Goal: Information Seeking & Learning: Find specific fact

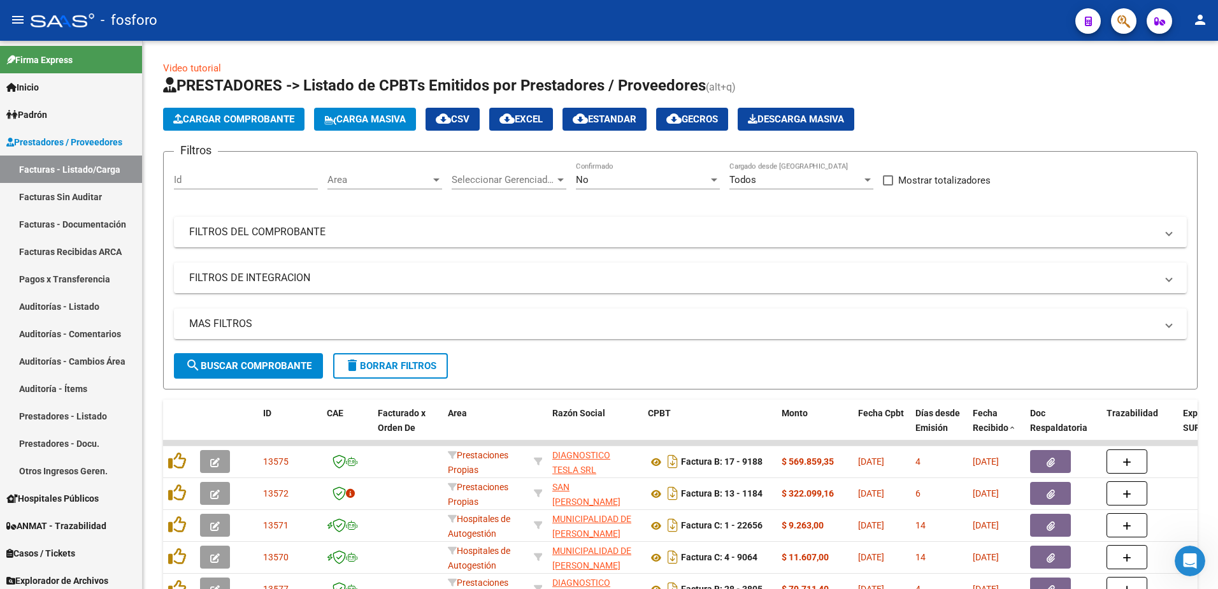
scroll to position [255, 0]
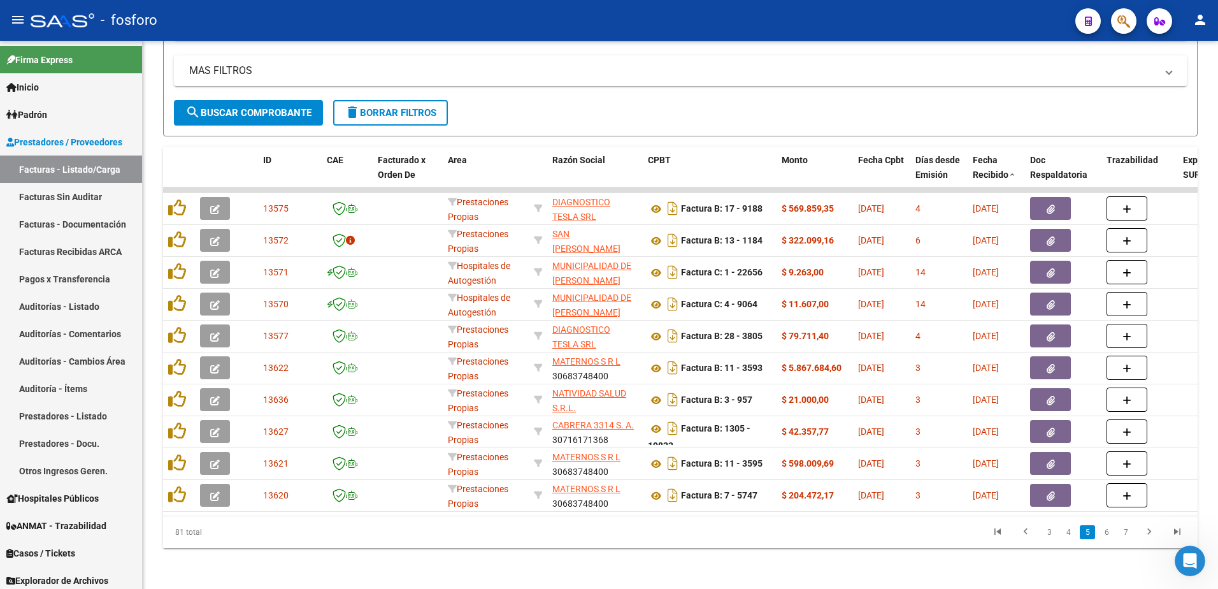
click at [1129, 22] on icon "button" at bounding box center [1124, 21] width 13 height 15
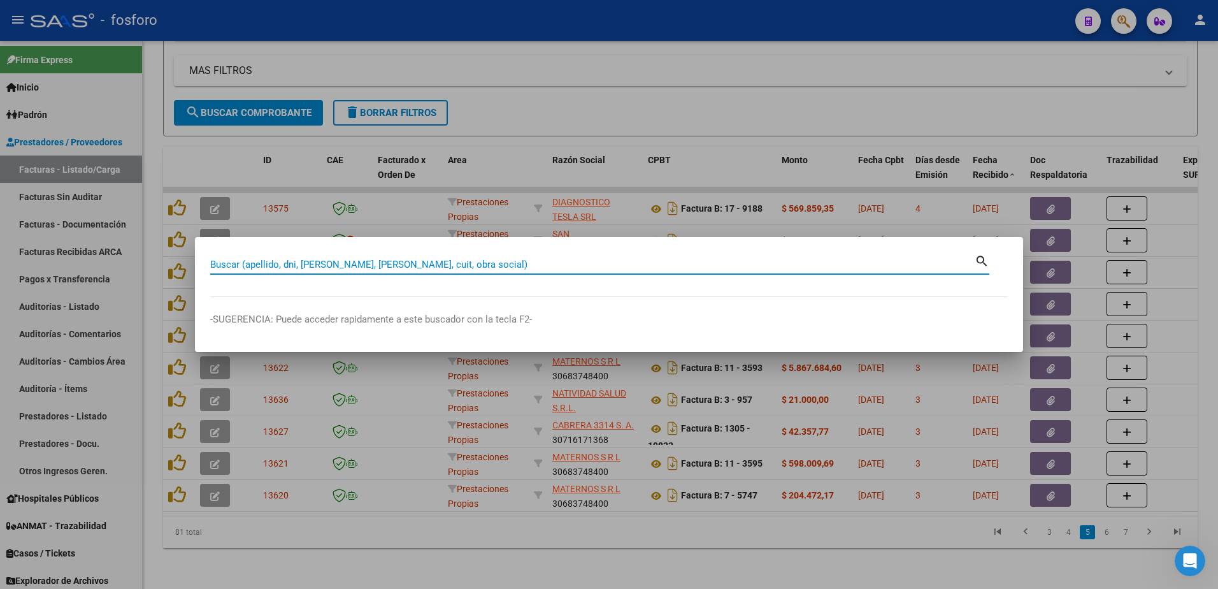
paste input "27945639291"
type input "27945639291"
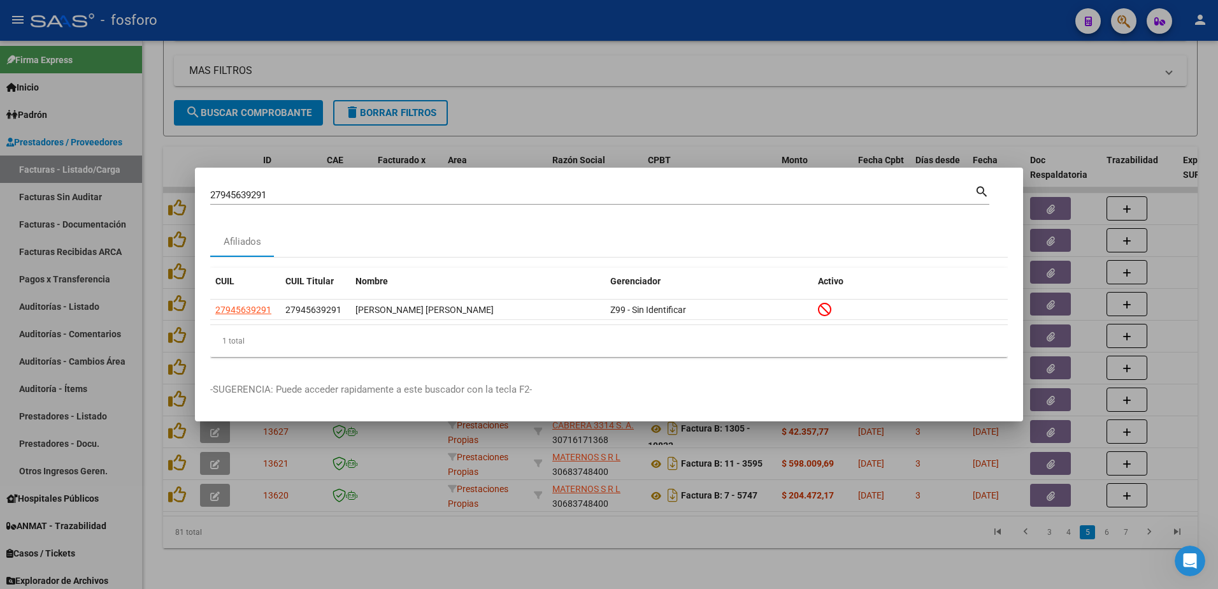
click at [936, 75] on div at bounding box center [609, 294] width 1218 height 589
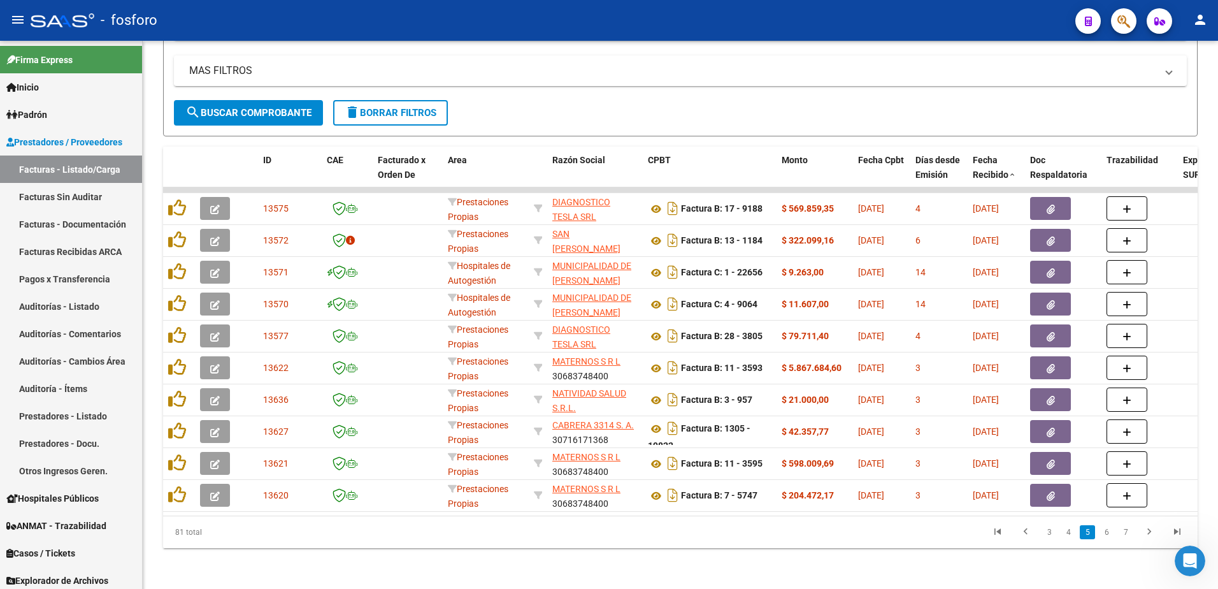
click at [1124, 16] on icon "button" at bounding box center [1124, 21] width 13 height 15
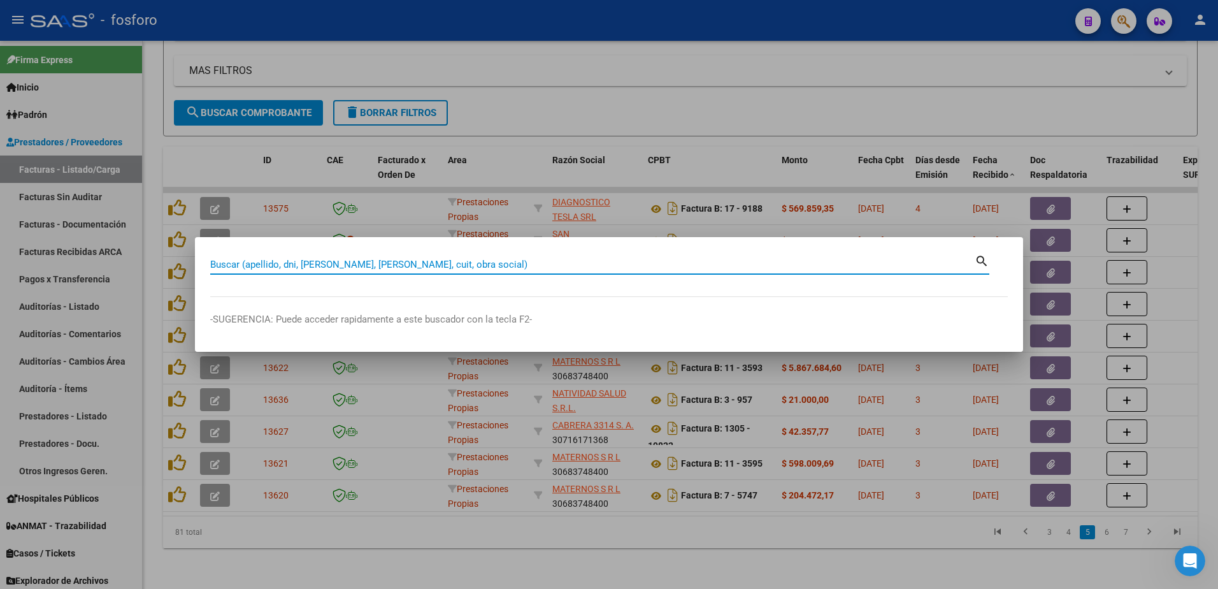
paste input "20213054857"
type input "20213054857"
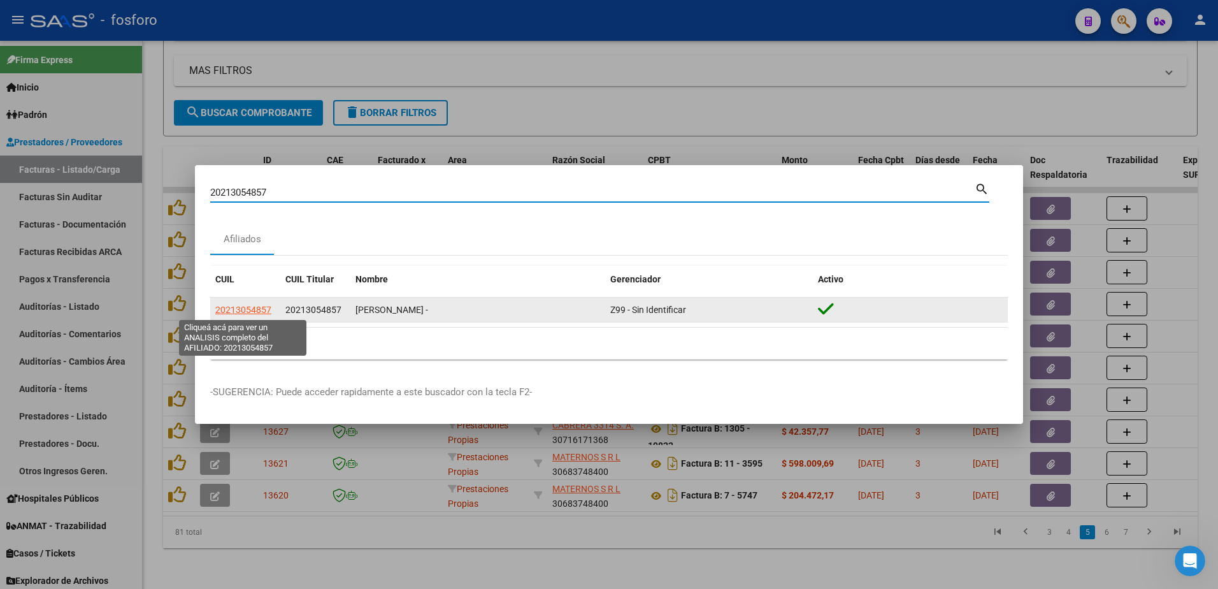
click at [245, 308] on span "20213054857" at bounding box center [243, 310] width 56 height 10
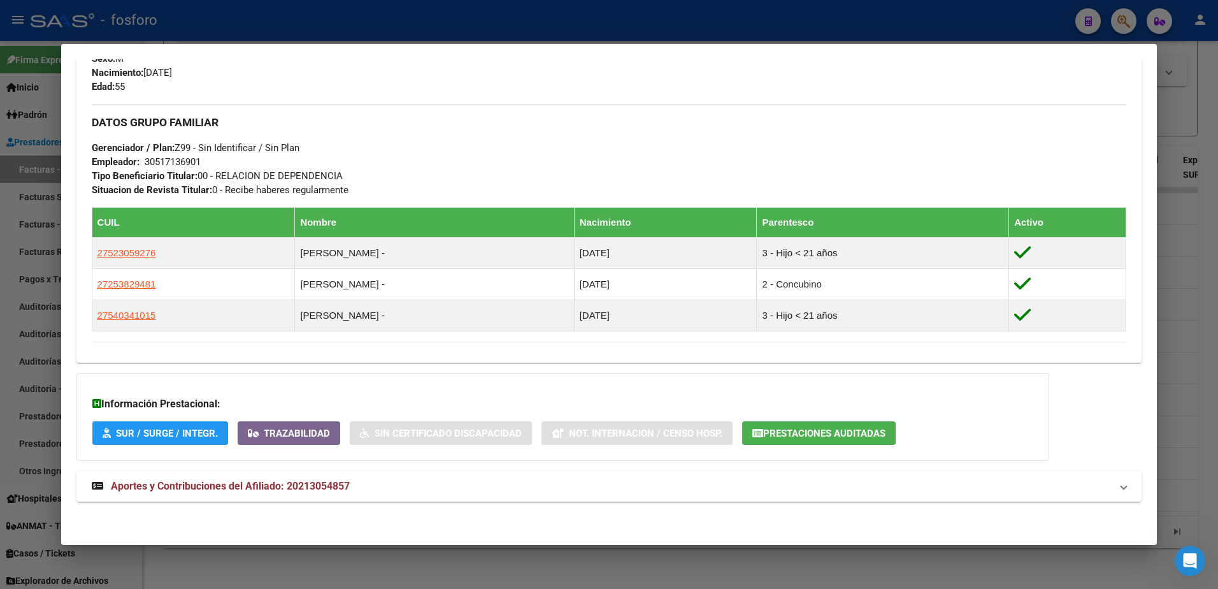
scroll to position [566, 0]
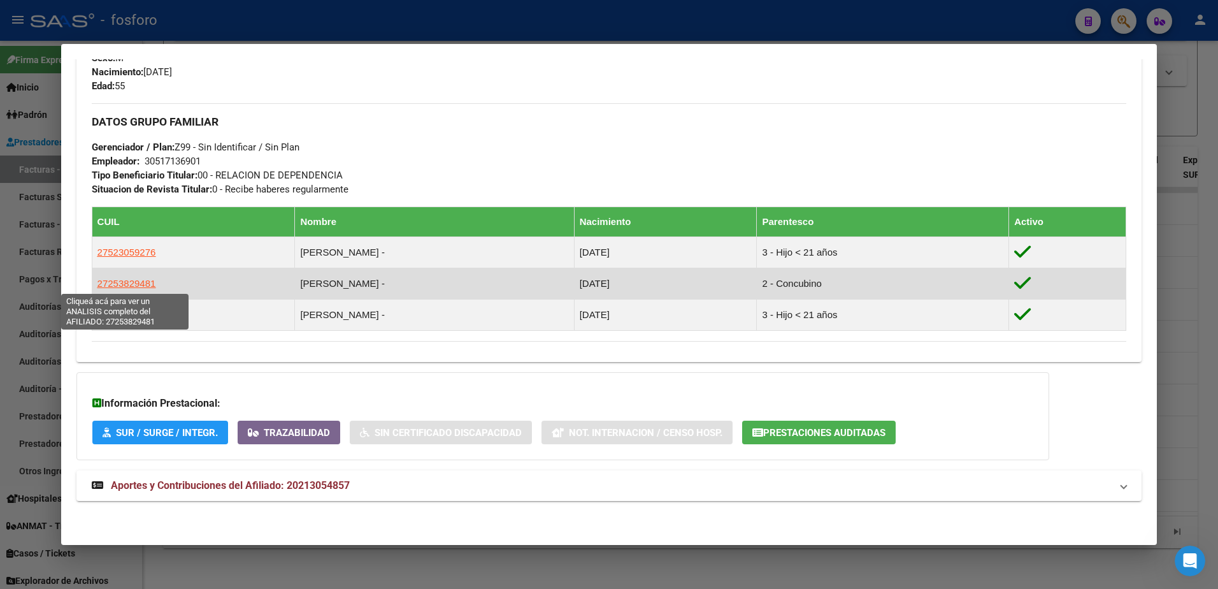
click at [129, 284] on span "27253829481" at bounding box center [126, 283] width 59 height 11
type textarea "27253829481"
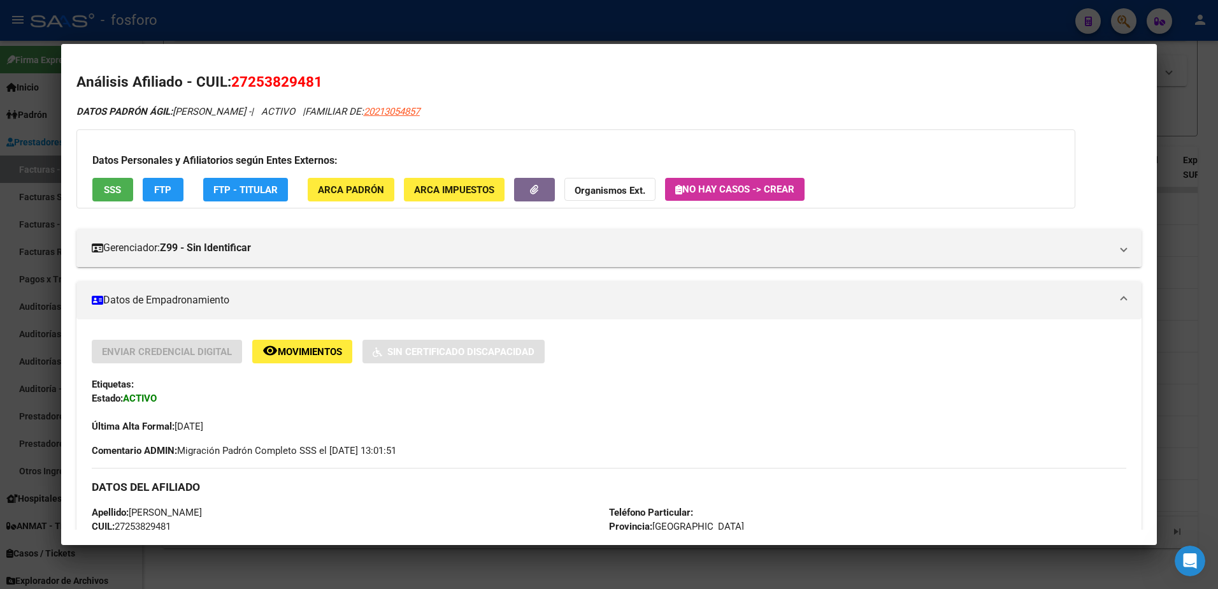
drag, startPoint x: 323, startPoint y: 79, endPoint x: 230, endPoint y: 83, distance: 93.1
click at [230, 83] on h2 "Análisis Afiliado - CUIL: 27253829481" at bounding box center [609, 82] width 1066 height 22
copy h2 "27253829481"
click at [1198, 94] on div at bounding box center [609, 294] width 1218 height 589
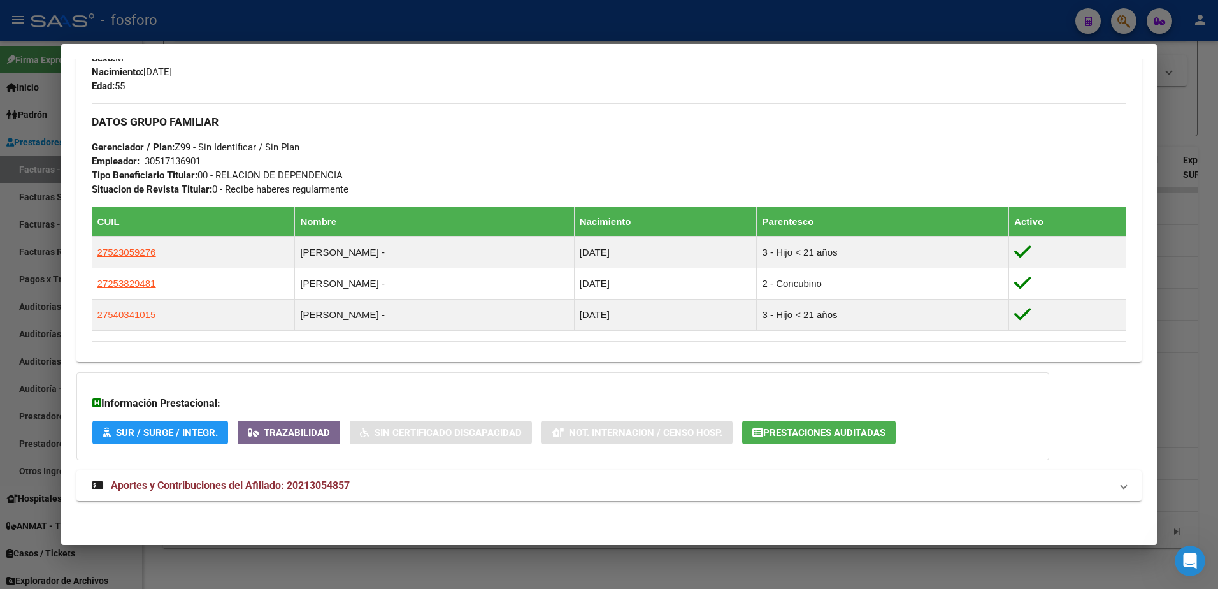
click at [1208, 85] on div at bounding box center [609, 294] width 1218 height 589
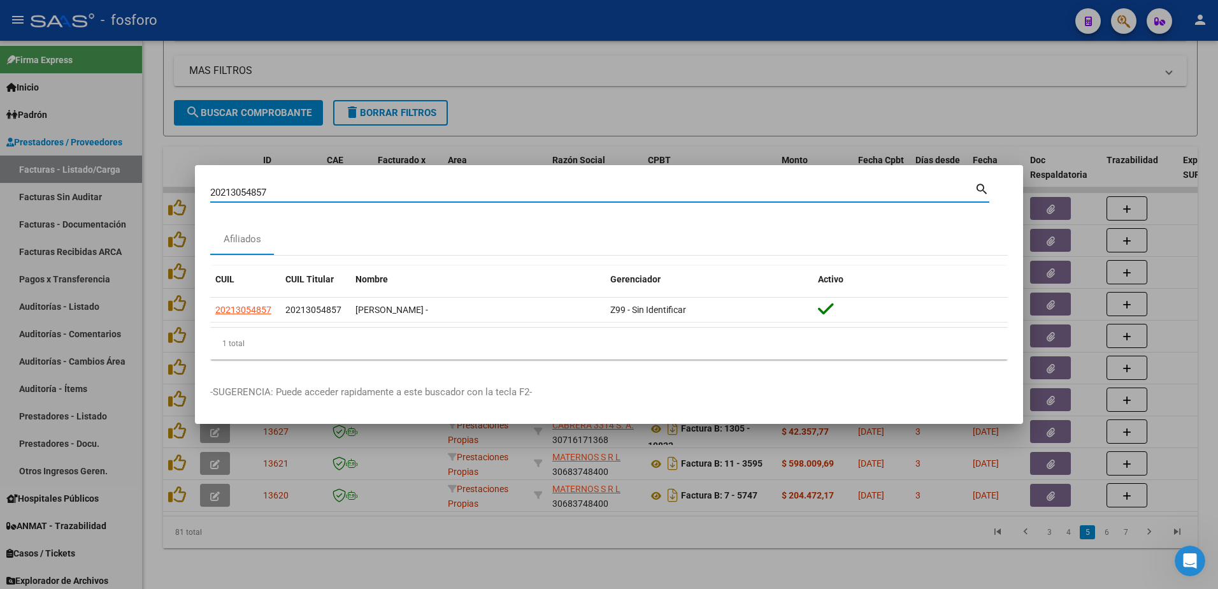
drag, startPoint x: 242, startPoint y: 196, endPoint x: 177, endPoint y: 199, distance: 65.7
click at [177, 199] on div "20213054857 Buscar (apellido, dni, cuil, nro traspaso, cuit, obra social) searc…" at bounding box center [609, 294] width 1218 height 589
drag, startPoint x: 275, startPoint y: 189, endPoint x: 192, endPoint y: 192, distance: 82.9
click at [192, 192] on div "20213054857 Buscar (apellido, dni, cuil, nro traspaso, cuit, obra social) searc…" at bounding box center [609, 294] width 1218 height 589
paste input "53241625"
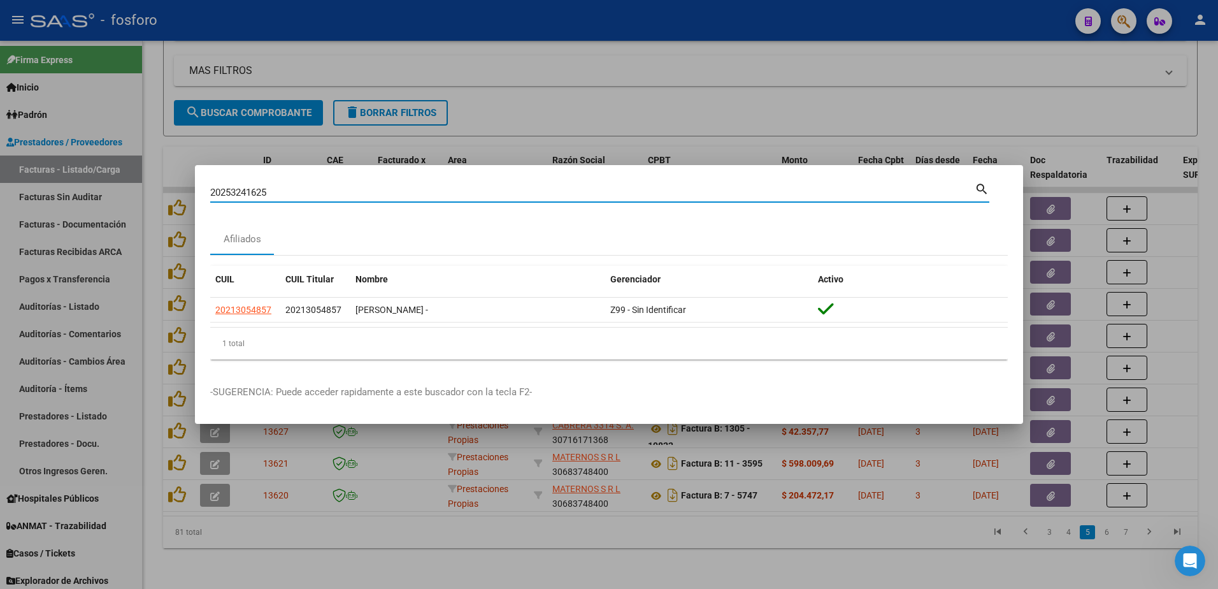
type input "20253241625"
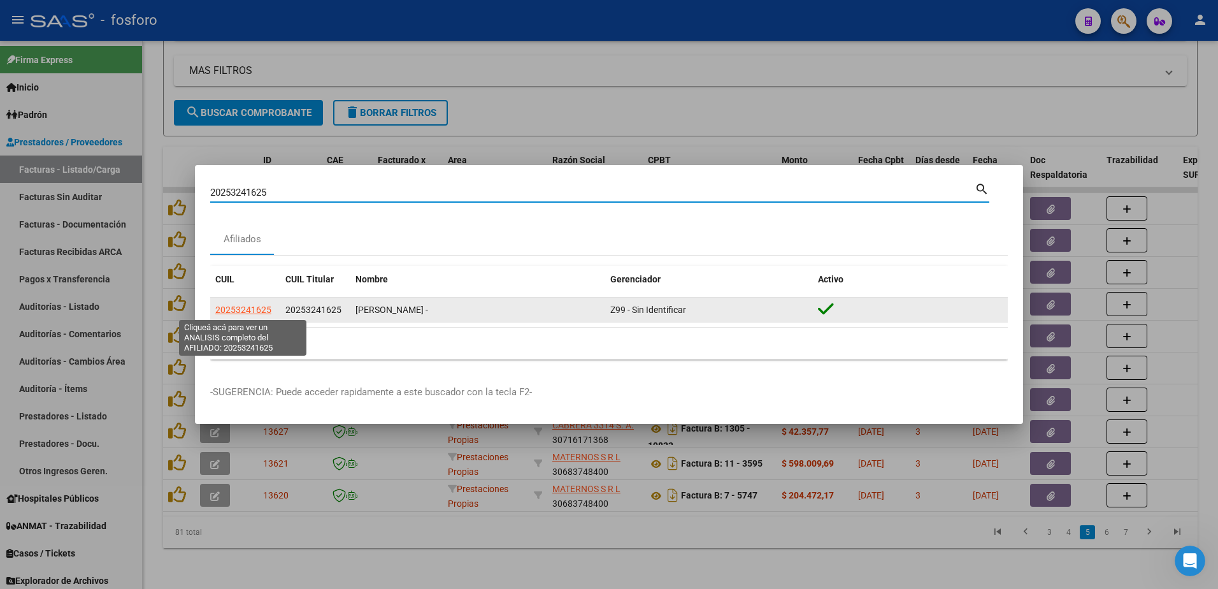
click at [252, 305] on span "20253241625" at bounding box center [243, 310] width 56 height 10
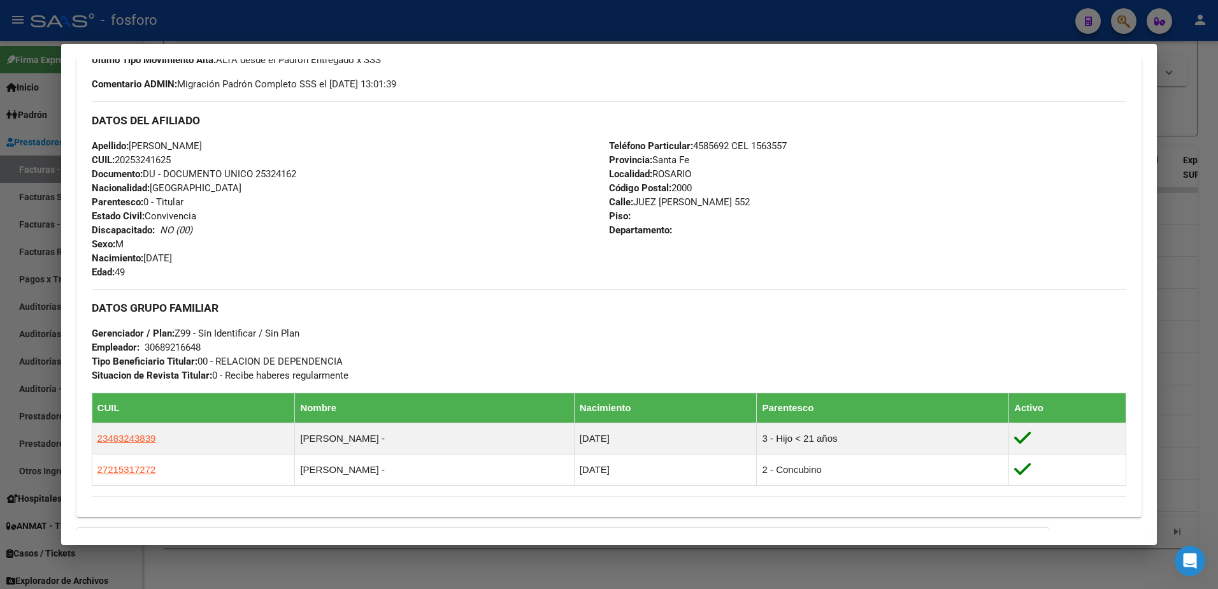
scroll to position [403, 0]
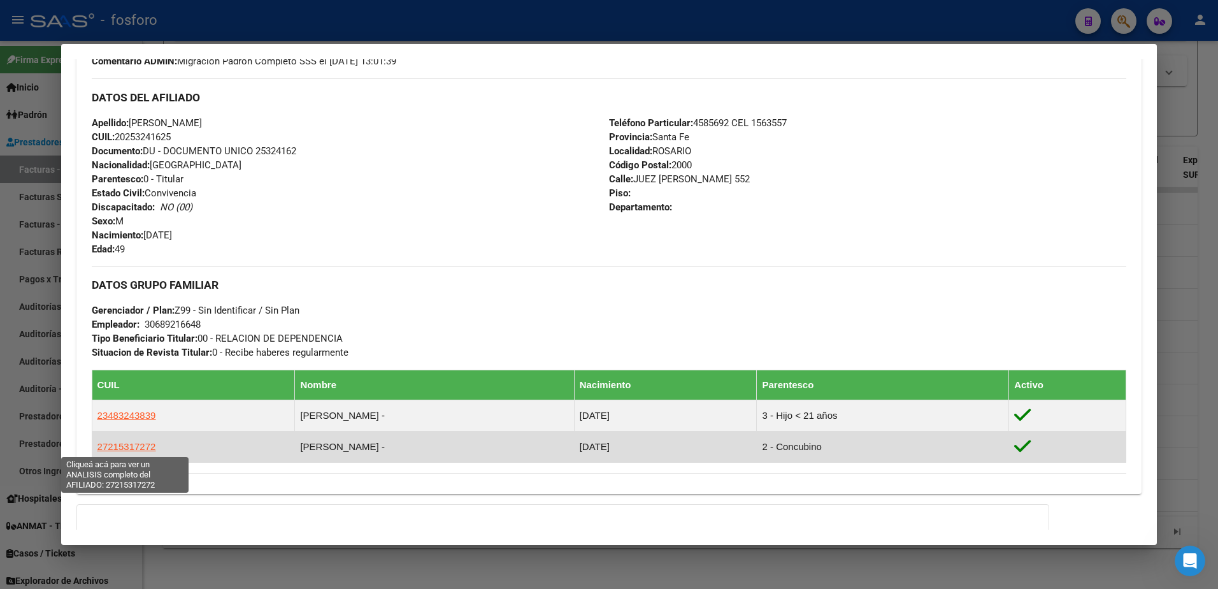
click at [143, 447] on span "27215317272" at bounding box center [126, 446] width 59 height 11
type textarea "27215317272"
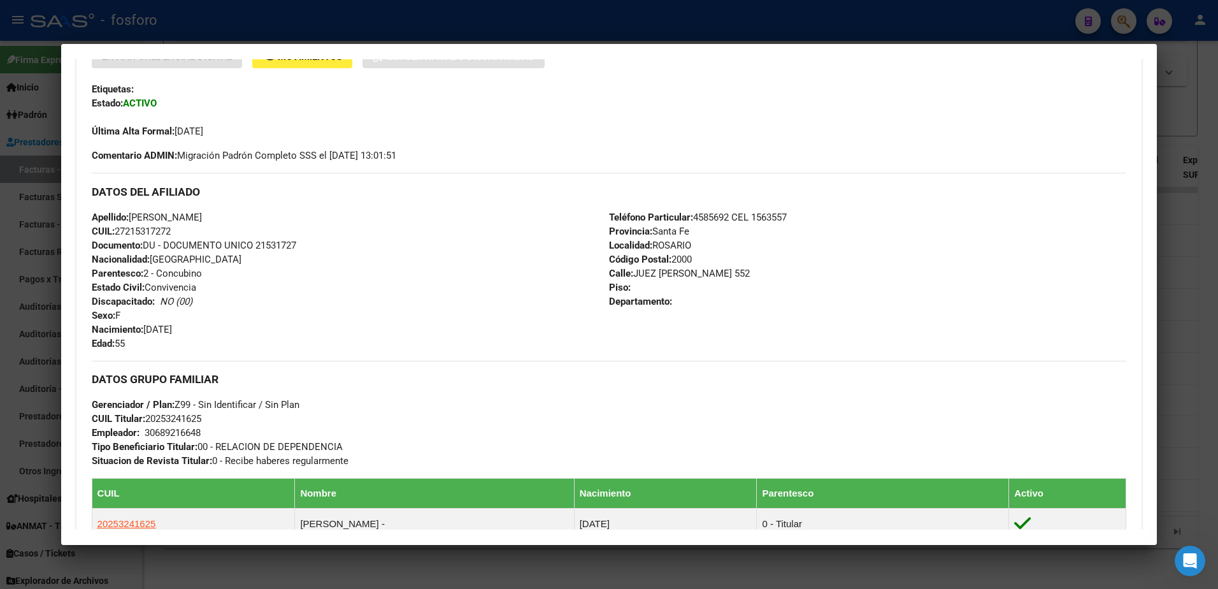
scroll to position [306, 0]
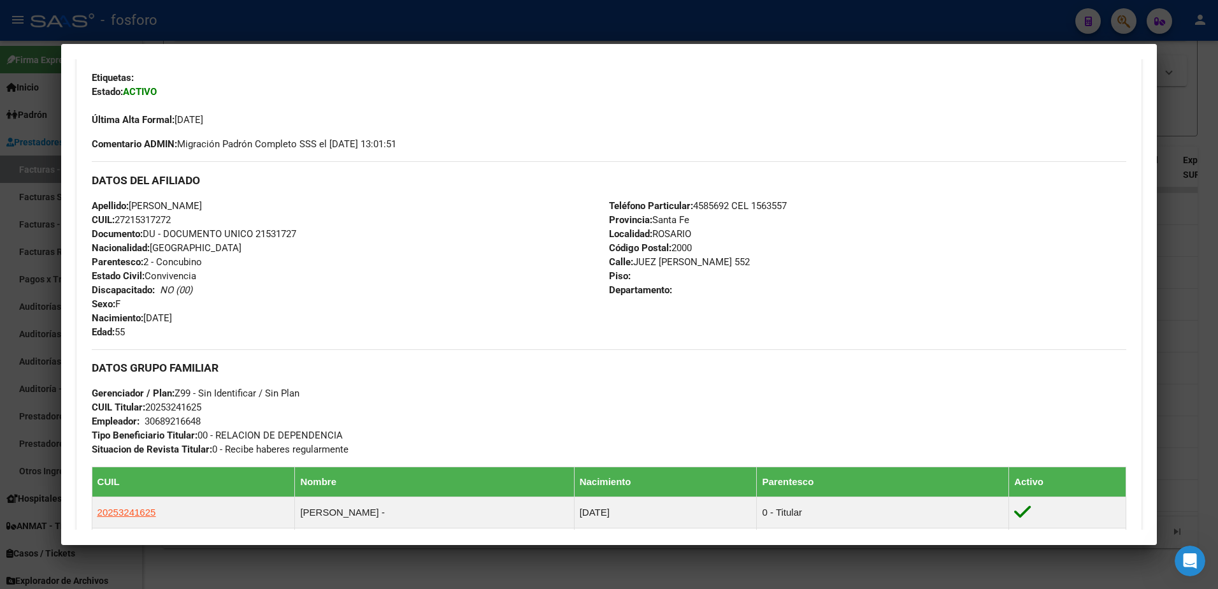
drag, startPoint x: 117, startPoint y: 219, endPoint x: 188, endPoint y: 218, distance: 71.4
click at [188, 218] on div "Apellido: [PERSON_NAME]: 27215317272 Documento: DU - DOCUMENTO UNICO 21531727 N…" at bounding box center [350, 269] width 517 height 140
copy span "27215317272"
click at [1181, 163] on div at bounding box center [609, 294] width 1218 height 589
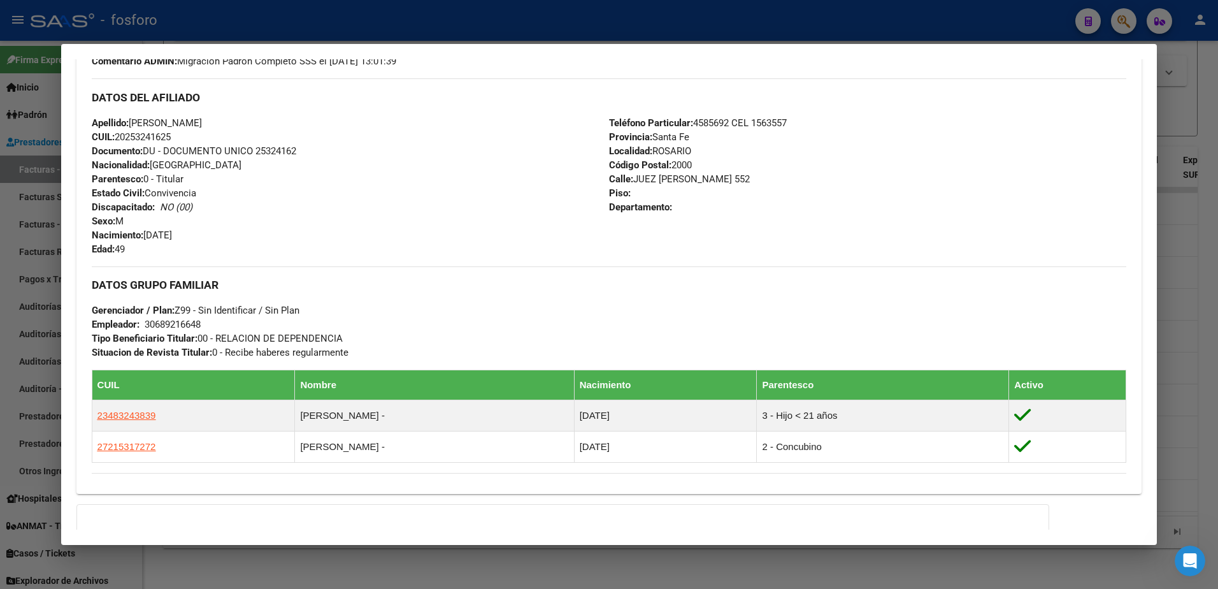
click at [1192, 134] on div at bounding box center [609, 294] width 1218 height 589
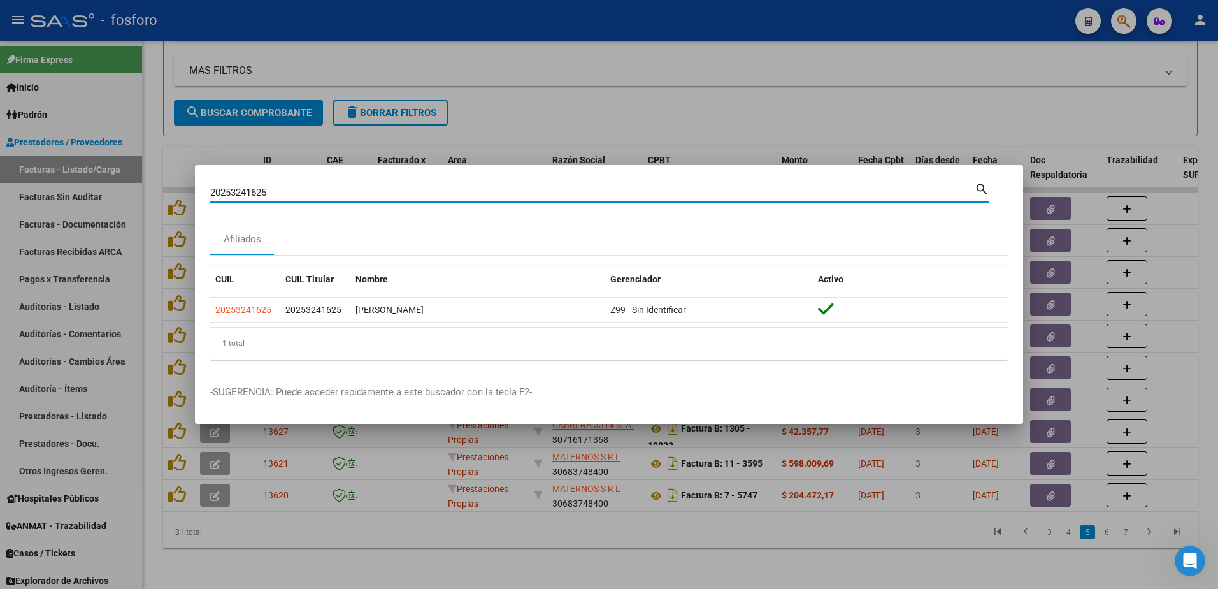
drag, startPoint x: 270, startPoint y: 191, endPoint x: 219, endPoint y: 194, distance: 51.1
click at [203, 193] on mat-dialog-content "20253241625 Buscar (apellido, dni, cuil, nro traspaso, cuit, obra social) searc…" at bounding box center [609, 274] width 828 height 189
paste input "84489161"
type input "20284489161"
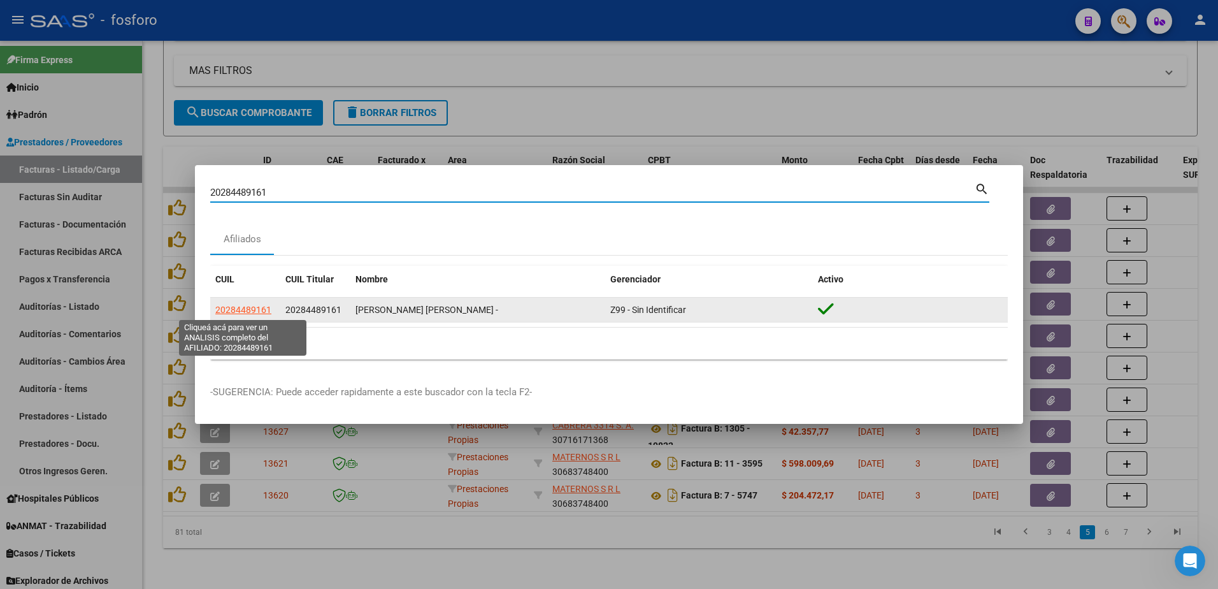
click at [245, 313] on span "20284489161" at bounding box center [243, 310] width 56 height 10
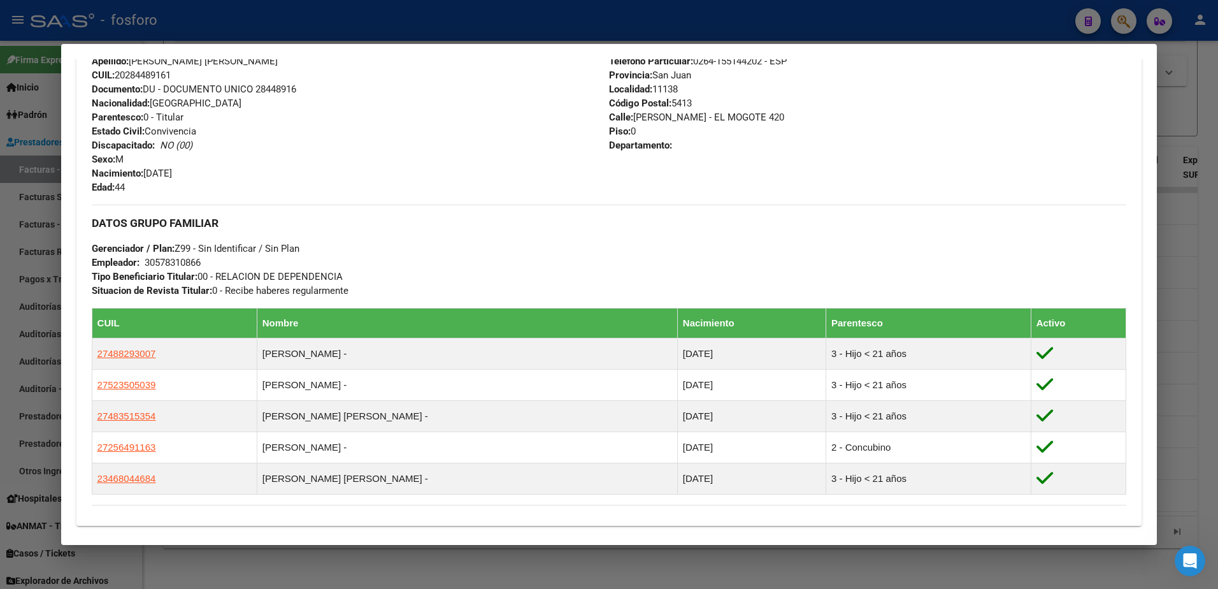
scroll to position [594, 0]
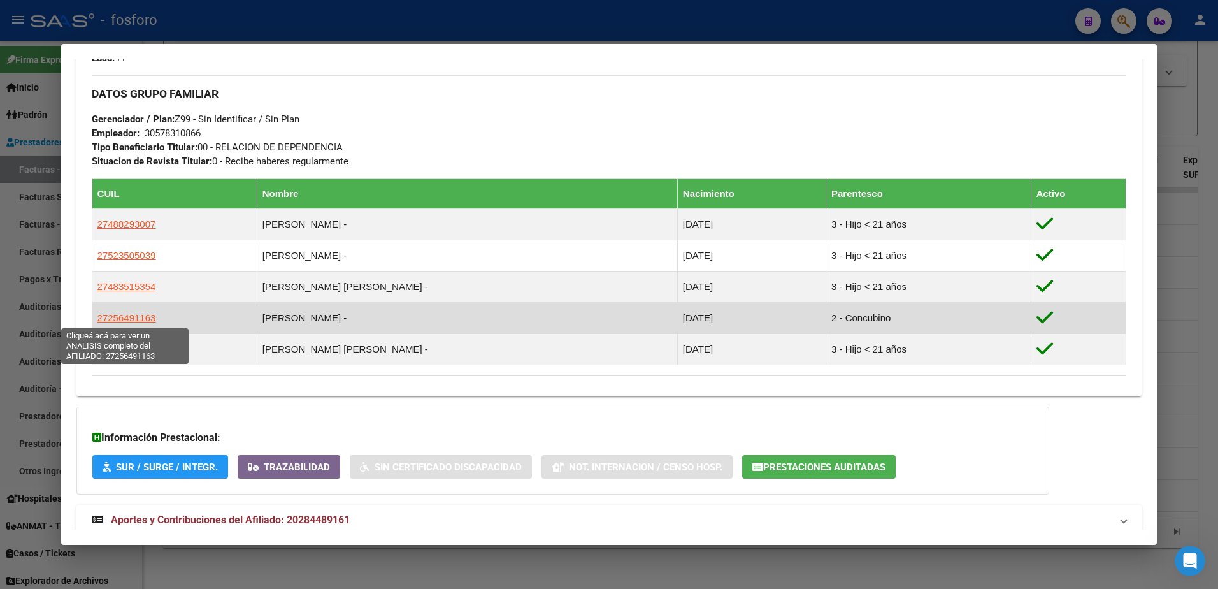
click at [127, 320] on span "27256491163" at bounding box center [126, 317] width 59 height 11
type textarea "27256491163"
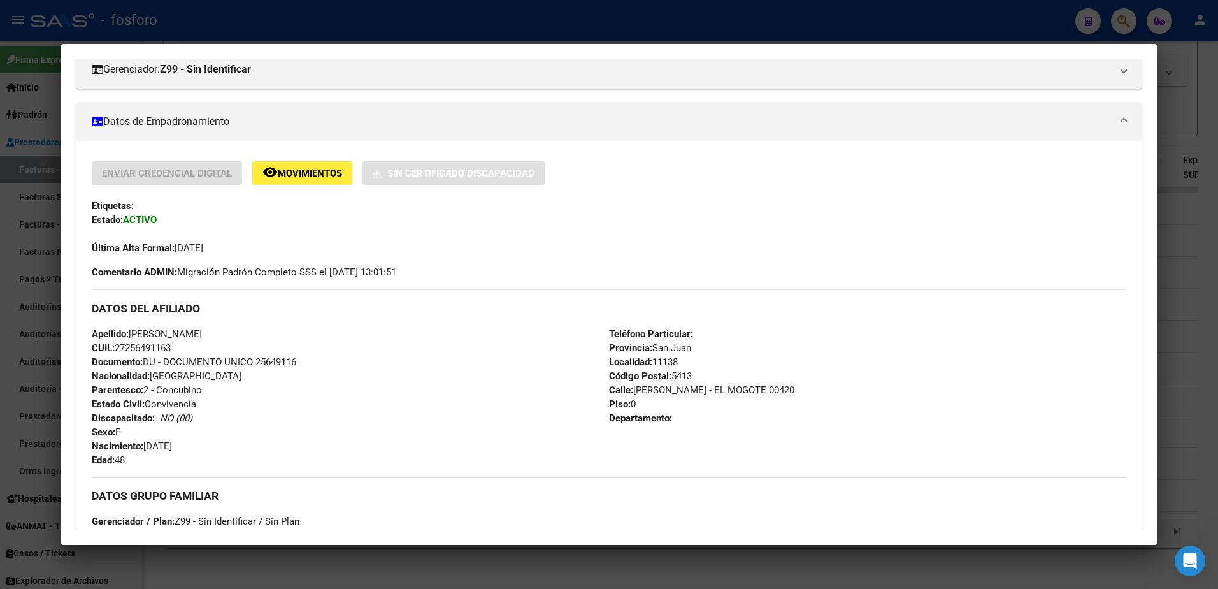
scroll to position [191, 0]
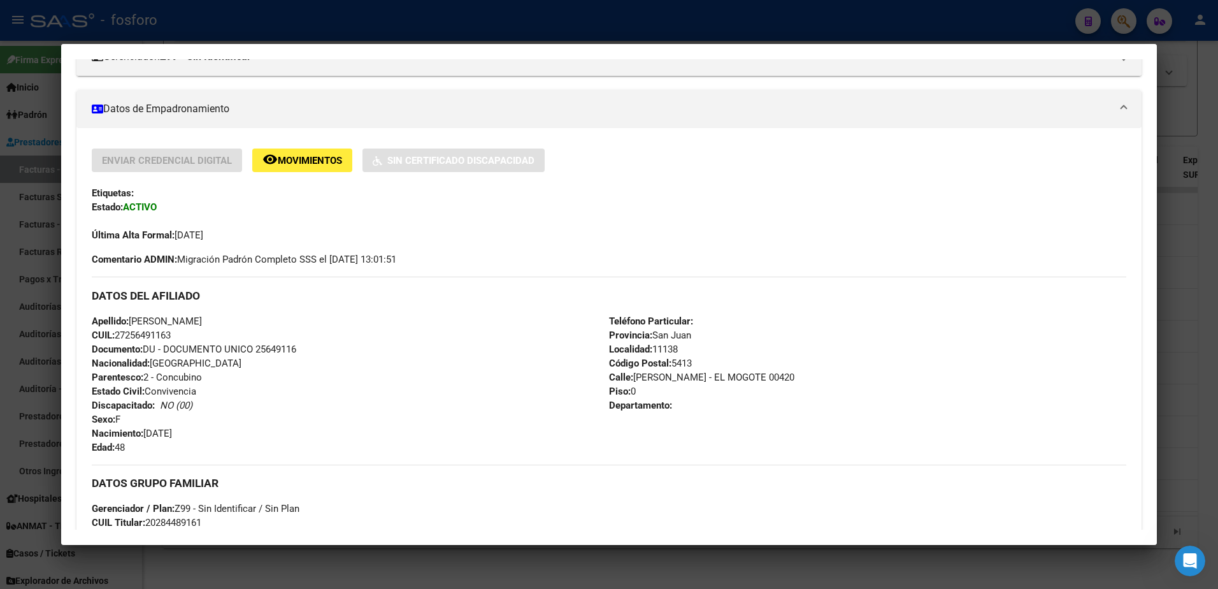
drag, startPoint x: 119, startPoint y: 336, endPoint x: 185, endPoint y: 331, distance: 66.5
click at [185, 331] on div "Apellido: [PERSON_NAME]: 27256491163 Documento: DU - DOCUMENTO UNICO 25649116 N…" at bounding box center [350, 384] width 517 height 140
copy span "27256491163"
